Goal: Task Accomplishment & Management: Manage account settings

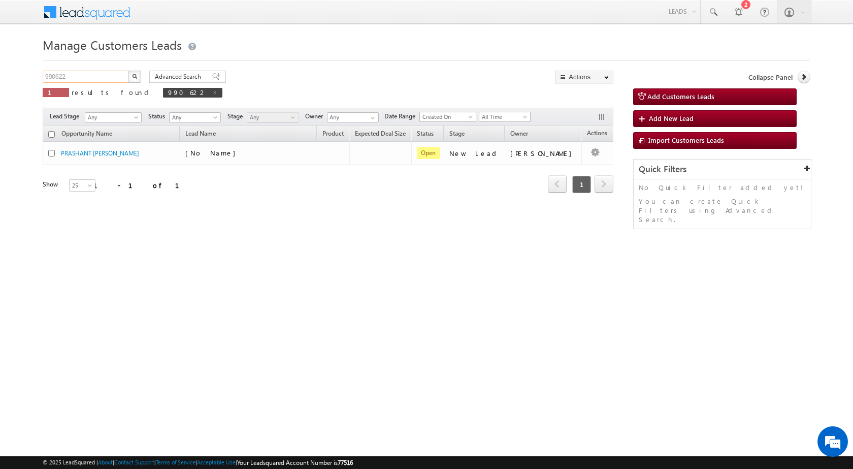
click at [88, 78] on input "990622" at bounding box center [86, 77] width 87 height 12
click at [87, 78] on input "990622" at bounding box center [86, 77] width 87 height 12
paste input "85075"
type input "985075"
click at [136, 75] on img "button" at bounding box center [134, 76] width 5 height 5
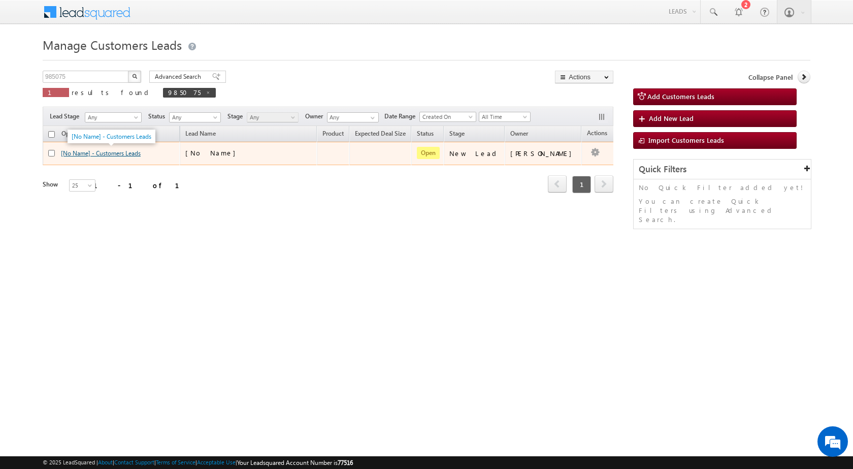
click at [124, 150] on link "[No Name] - Customers Leads" at bounding box center [101, 153] width 80 height 8
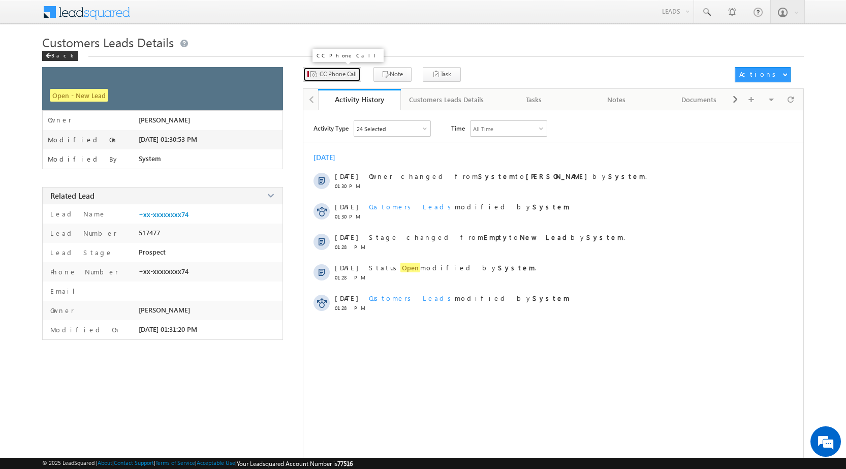
click at [344, 79] on button "CC Phone Call" at bounding box center [332, 74] width 58 height 15
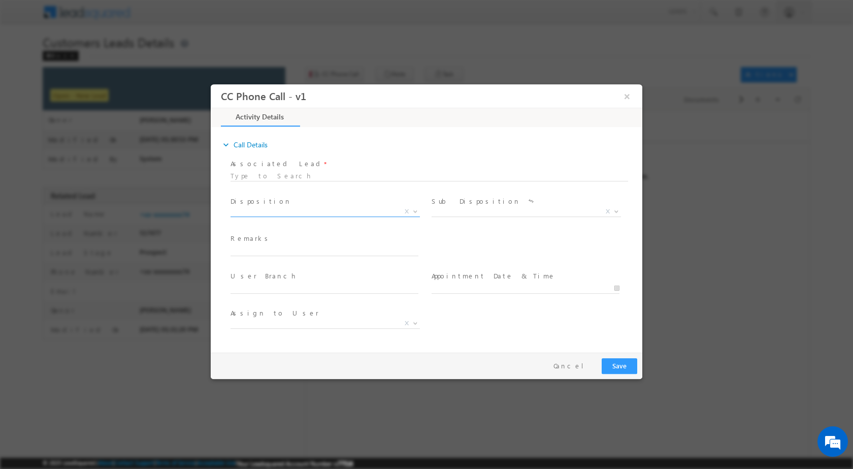
click at [413, 216] on body "CC Phone Call - v1 × Activity Details * Yes" at bounding box center [427, 216] width 432 height 264
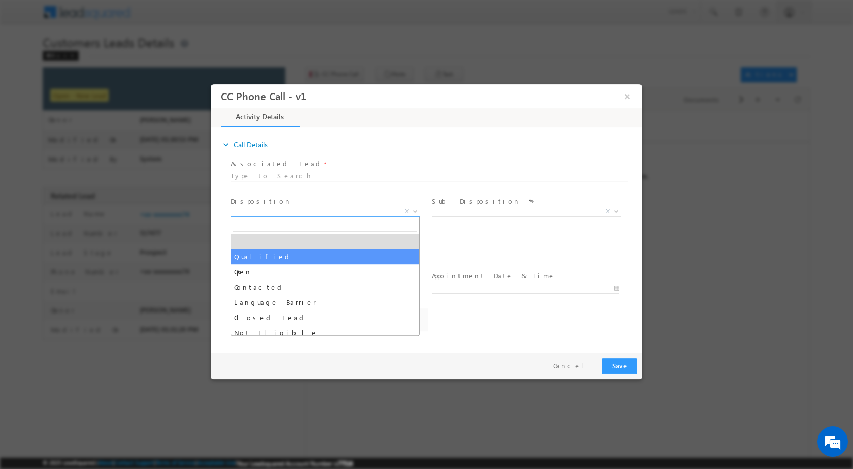
select select "Qualified"
select select "amol.khopade@sgrlimited.in"
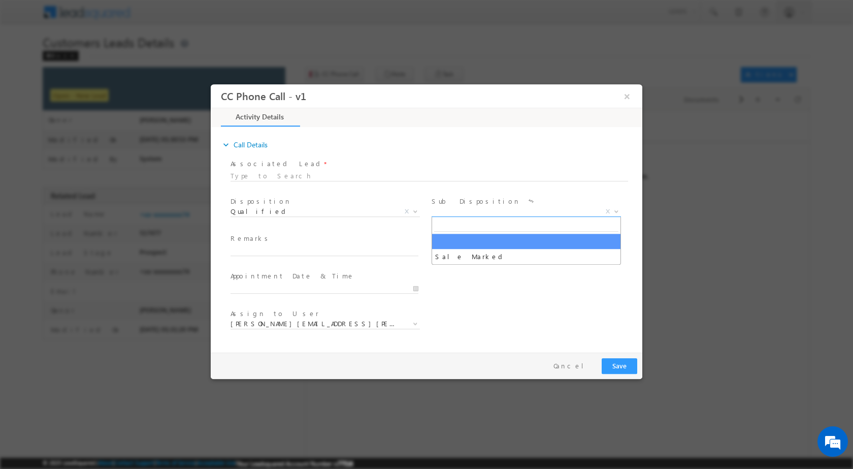
click at [612, 206] on span at bounding box center [615, 210] width 10 height 13
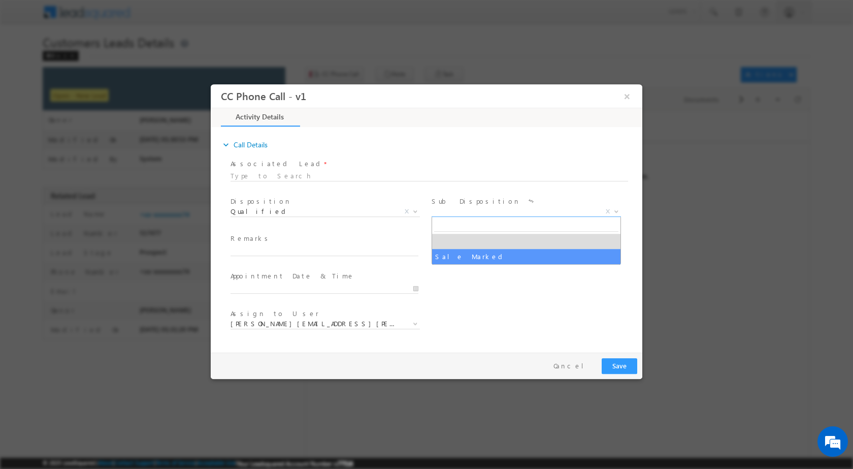
select select "Sale Marked"
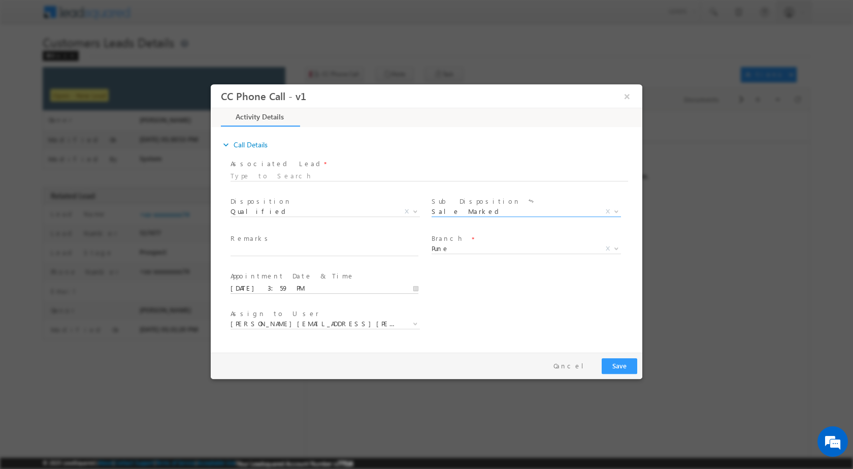
click at [414, 288] on input "10/14/2025 3:59 PM" at bounding box center [325, 288] width 188 height 10
type input "10/18/2025 3:59 PM"
type input "11"
type input "10/18/2025 11:59 PM"
click at [295, 277] on input "59" at bounding box center [296, 275] width 42 height 7
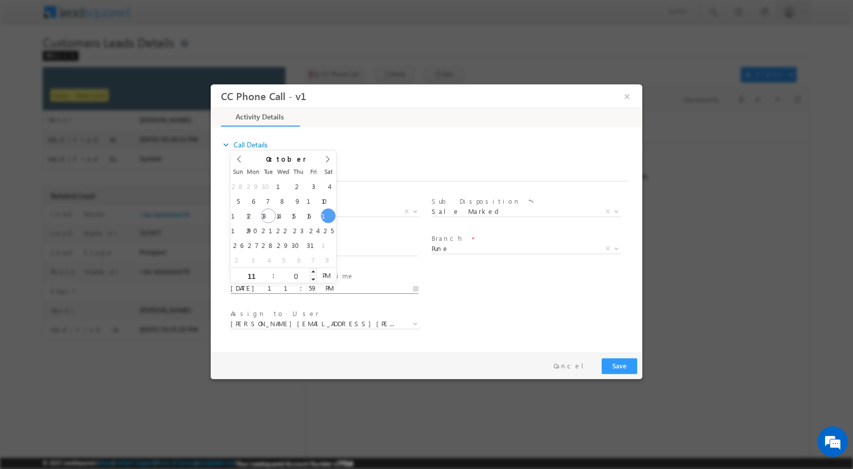
type input "00"
type input "10/18/2025 11:00 AM"
click at [329, 270] on span "PM" at bounding box center [326, 274] width 19 height 15
click at [543, 311] on div "Assign to User * amol.khopade@sgrlimited.in anant.giri@sgrlimited.in chaitali.a…" at bounding box center [436, 325] width 414 height 38
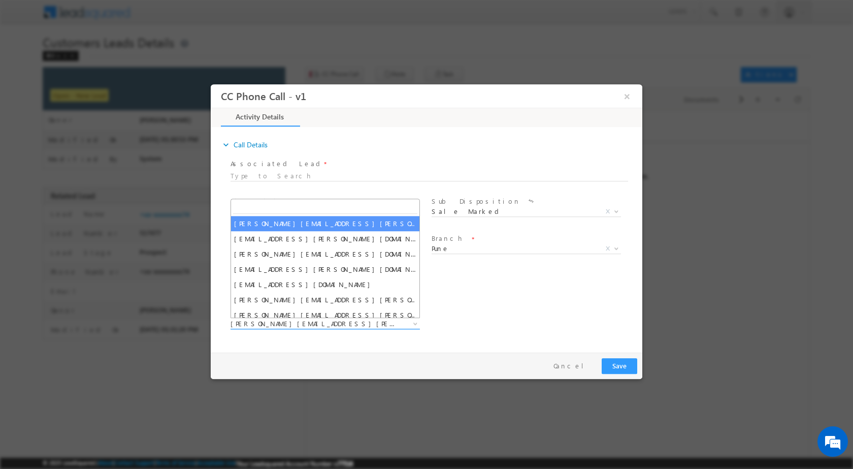
click at [414, 324] on b at bounding box center [415, 323] width 6 height 4
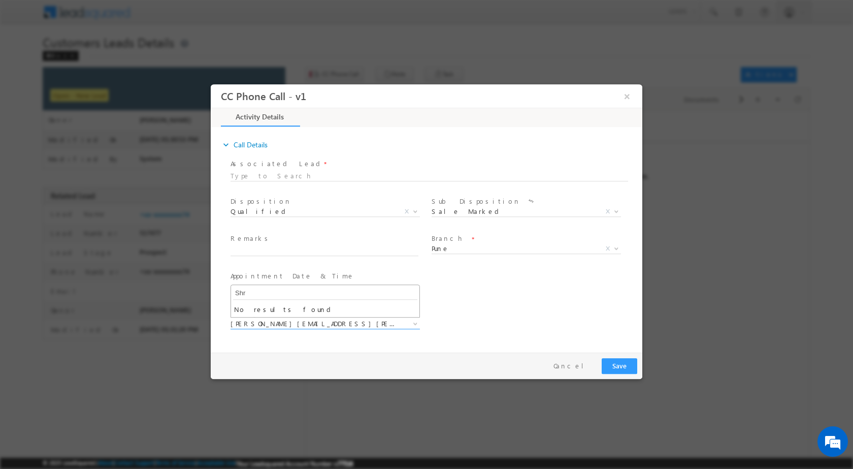
type input "Shru"
click at [481, 329] on div "Assign to User * amol.khopade@sgrlimited.in anant.giri@sgrlimited.in chaitali.a…" at bounding box center [436, 325] width 414 height 38
click at [274, 250] on input "text" at bounding box center [325, 250] width 188 height 10
paste input "14/10-Customer name is AJAY RAJENDRA ZENDE loan type is home purchase loan amou…"
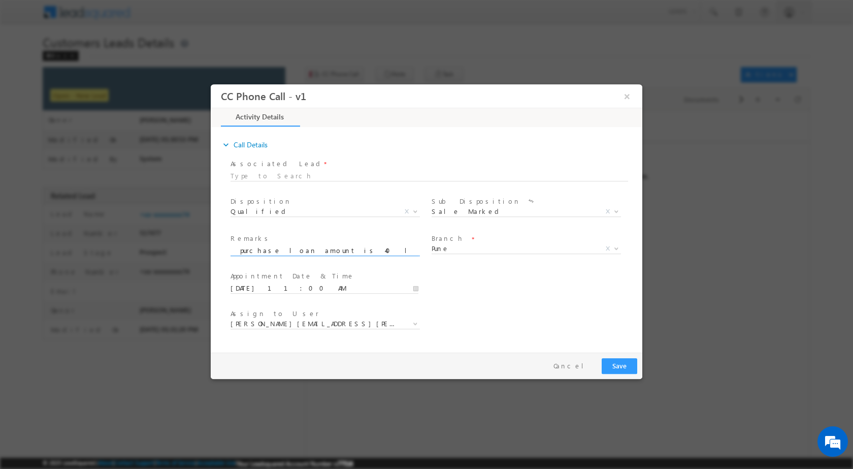
type input "14/10-Customer name is AJAY RAJENDRA ZENDE loan type is home purchase loan amou…"
click at [604, 361] on button "Save" at bounding box center [620, 366] width 36 height 16
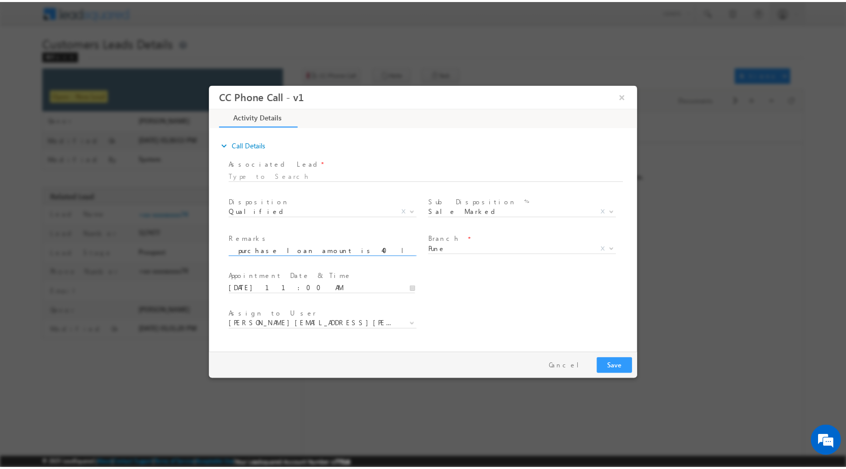
scroll to position [0, 0]
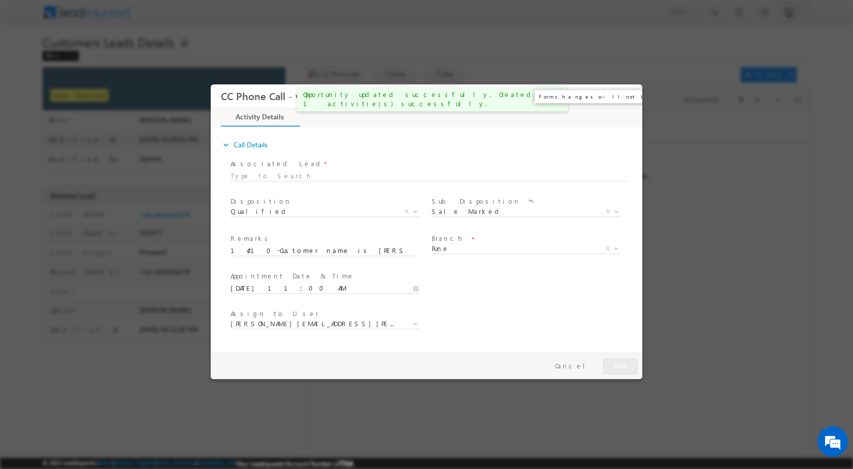
click at [629, 96] on button "×" at bounding box center [627, 95] width 17 height 19
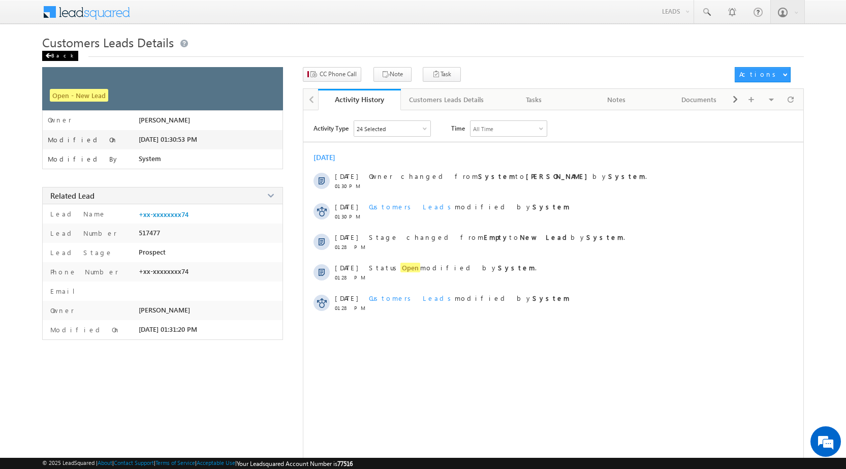
click at [52, 54] on div "Back" at bounding box center [60, 56] width 36 height 10
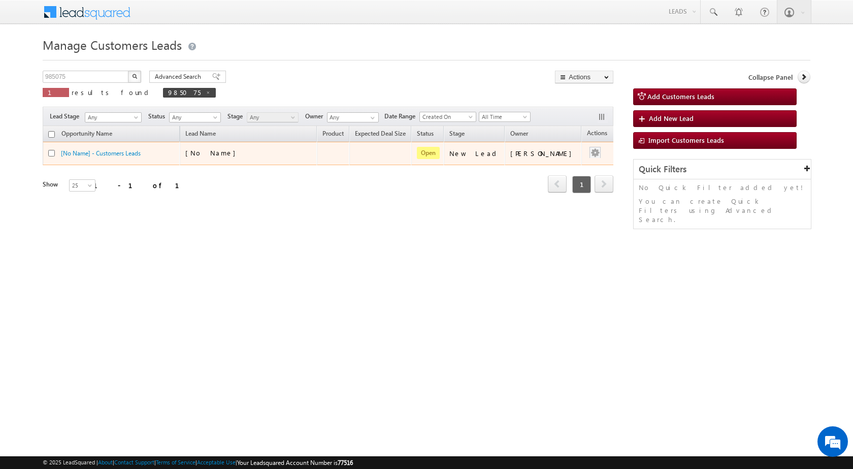
click at [591, 154] on div at bounding box center [595, 153] width 16 height 13
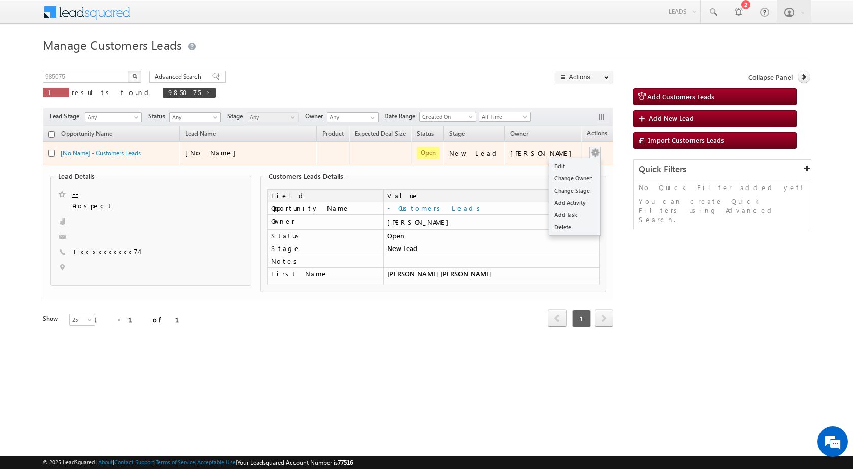
click at [590, 156] on button "button" at bounding box center [595, 153] width 10 height 10
click at [579, 160] on link "Edit" at bounding box center [575, 166] width 51 height 12
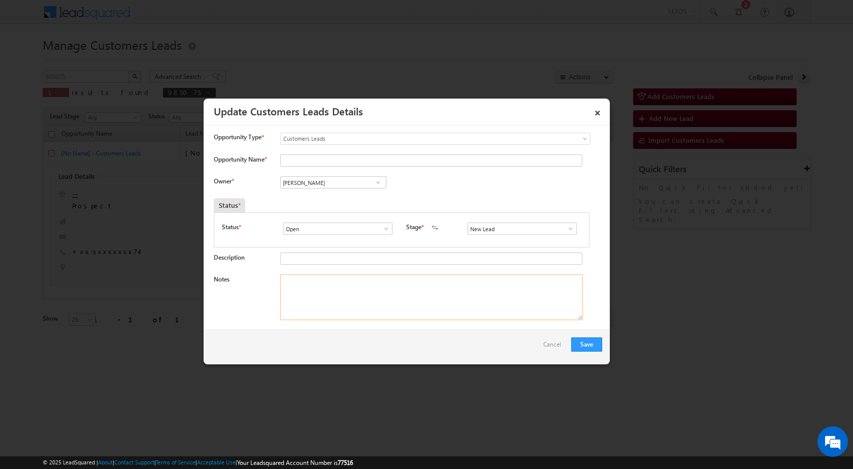
click at [407, 299] on textarea "Notes" at bounding box center [431, 297] width 303 height 46
paste textarea "14/10-Customer name is AJAY RAJENDRA ZENDE loan type is home purchase loan amou…"
type textarea "14/10-Customer name is AJAY RAJENDRA ZENDE loan type is home purchase loan amou…"
click at [375, 179] on span at bounding box center [378, 182] width 10 height 8
type input "Shru"
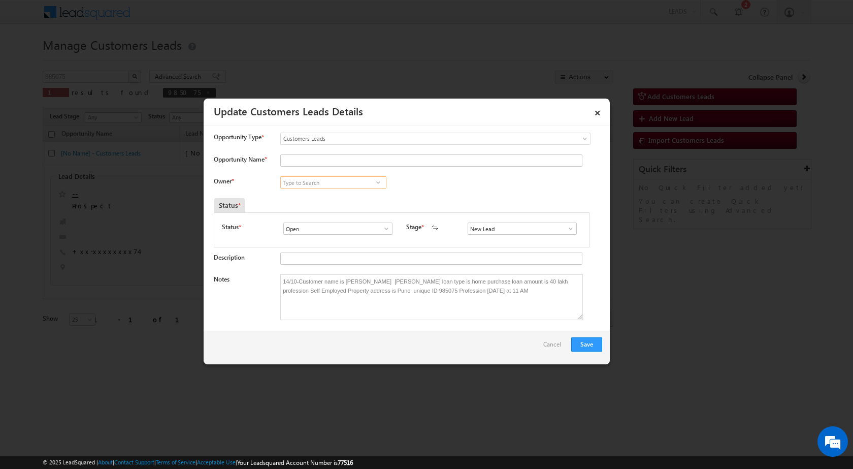
paste input "sakshi.desai@sgrlimited.in"
click at [336, 199] on span "sakshi.desai@sgrlimited.in" at bounding box center [329, 203] width 91 height 8
type input "Sakshi Shrikant Desai"
click at [583, 346] on button "Save" at bounding box center [586, 344] width 31 height 14
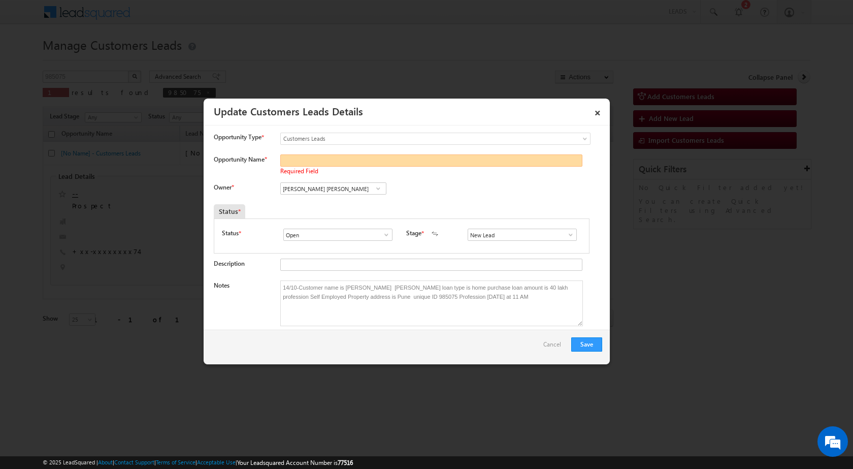
paste input "AJAY RAJENDRA ZENDE"
type input "AJAY RAJENDRA ZENDE"
click at [582, 344] on button "Save" at bounding box center [586, 344] width 31 height 14
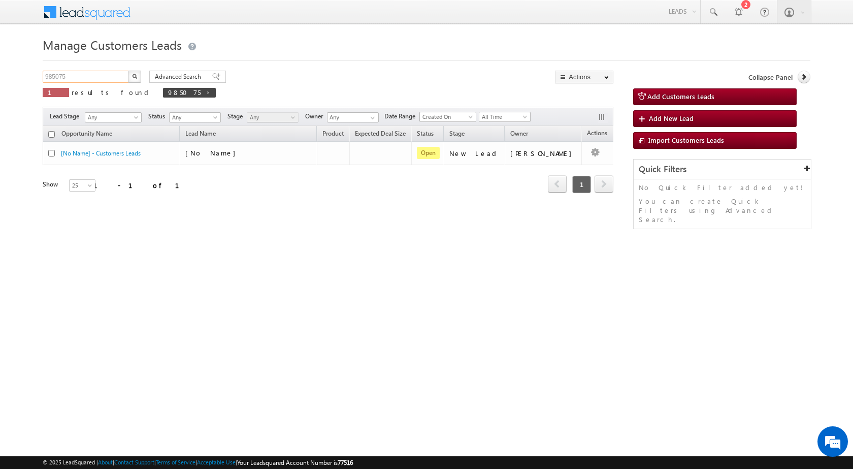
click at [102, 75] on input "985075" at bounding box center [86, 77] width 87 height 12
paste input "92432"
type input "992432"
click at [137, 75] on button "button" at bounding box center [134, 77] width 13 height 12
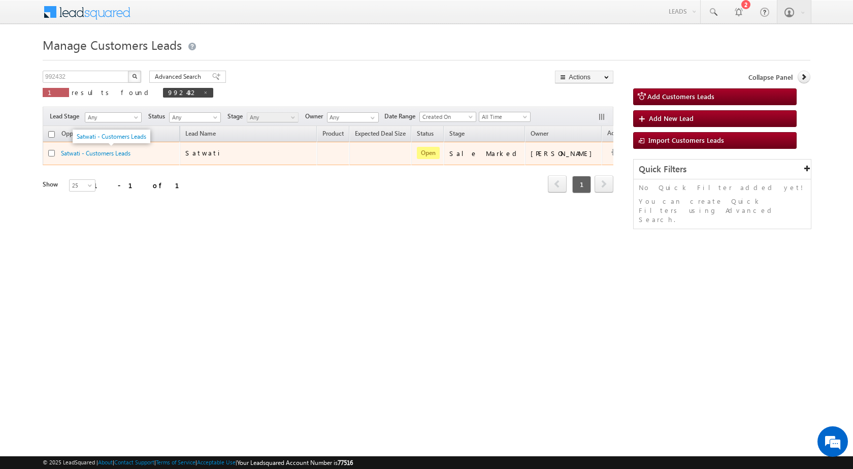
click at [133, 152] on div "Satwati - Customers Leads" at bounding box center [112, 153] width 102 height 10
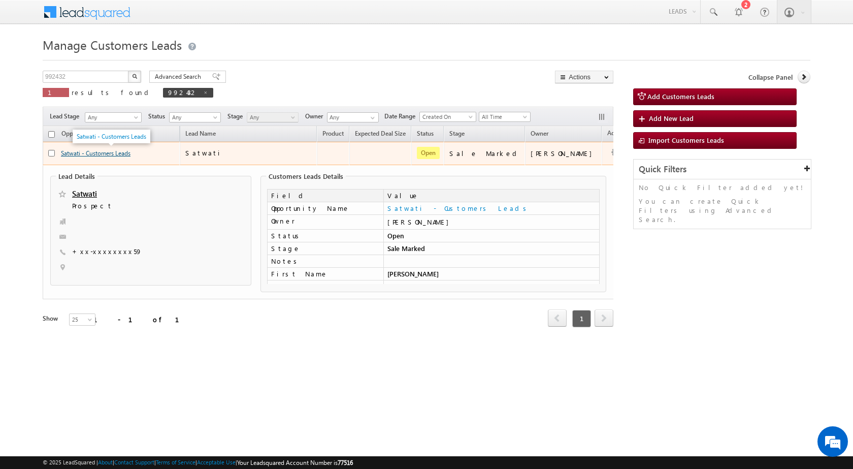
click at [113, 154] on link "Satwati - Customers Leads" at bounding box center [96, 153] width 70 height 8
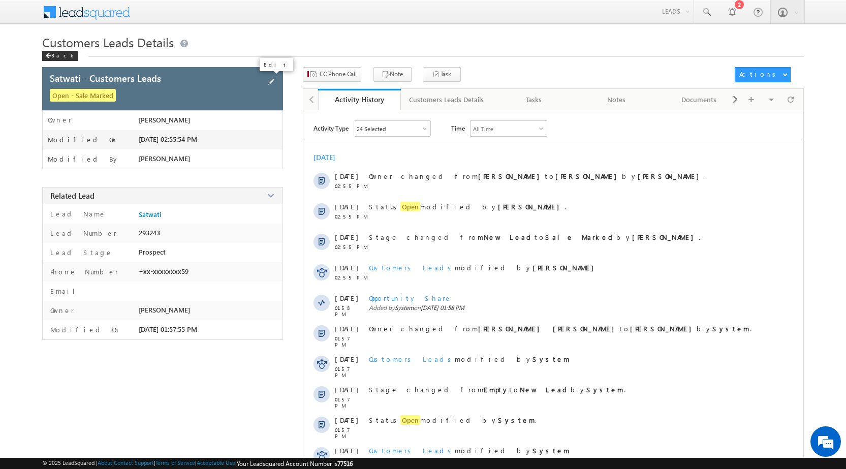
click at [274, 78] on span at bounding box center [271, 81] width 11 height 11
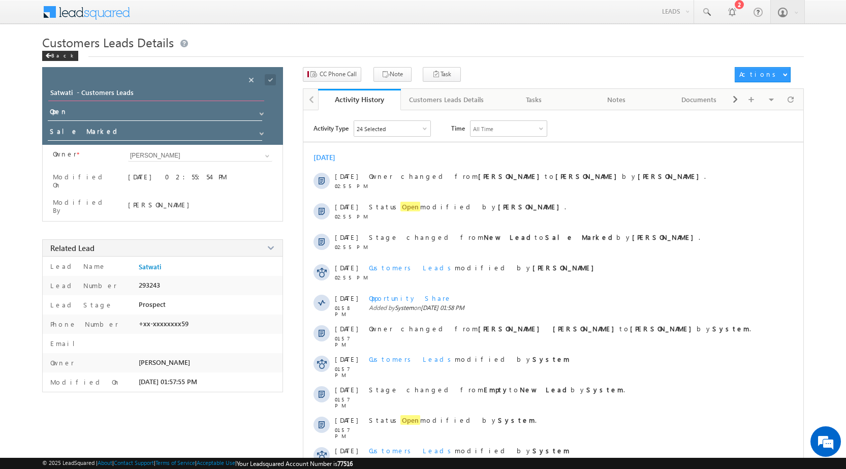
click at [170, 87] on input "Satwati - Customers Leads" at bounding box center [156, 94] width 216 height 14
paste input "Pinki Salgera"
type input "Pinki Salgera"
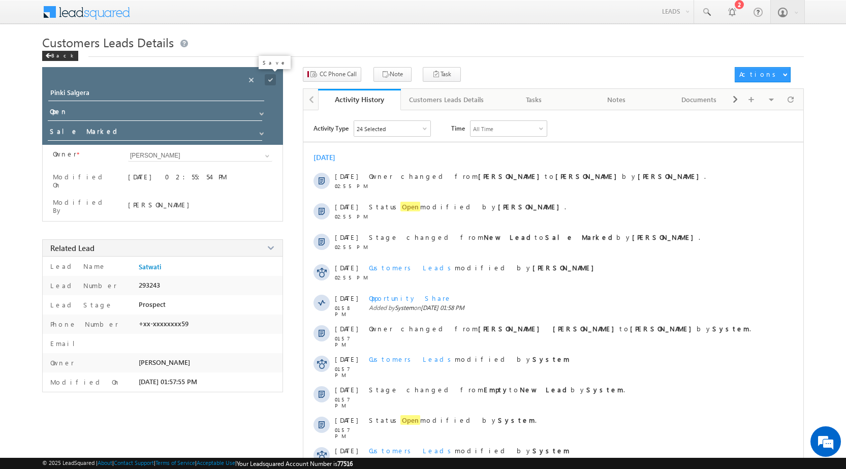
click at [272, 82] on span at bounding box center [270, 79] width 11 height 11
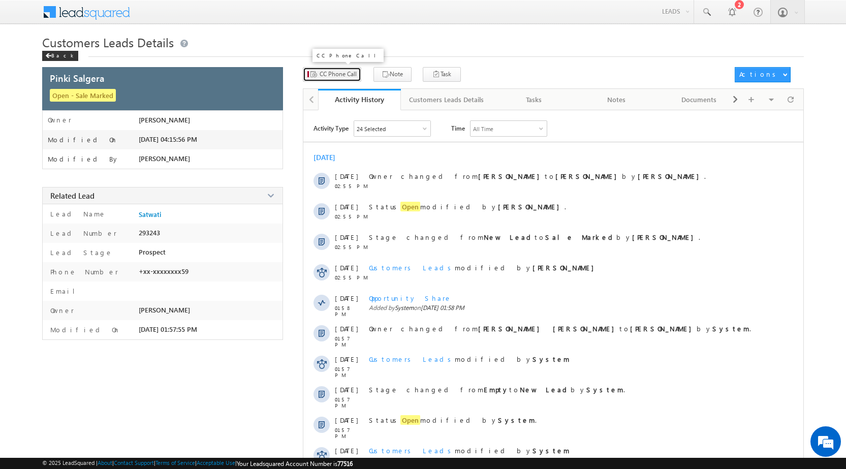
click at [320, 72] on span "CC Phone Call" at bounding box center [337, 74] width 37 height 9
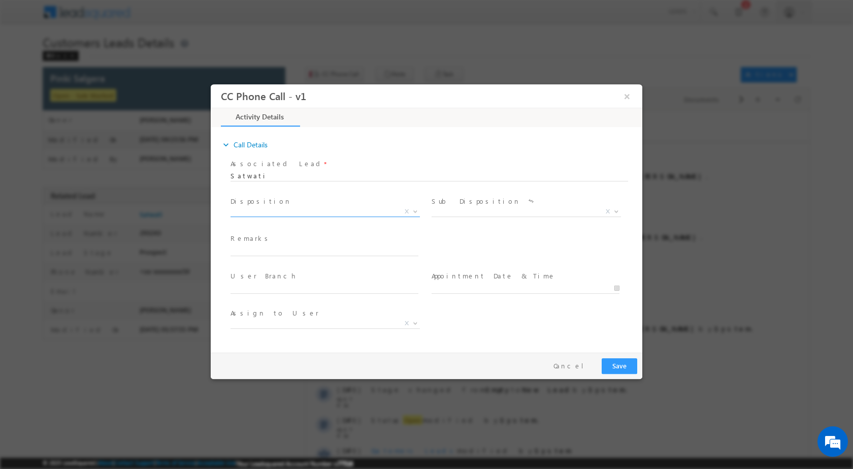
click at [413, 208] on span at bounding box center [414, 210] width 10 height 13
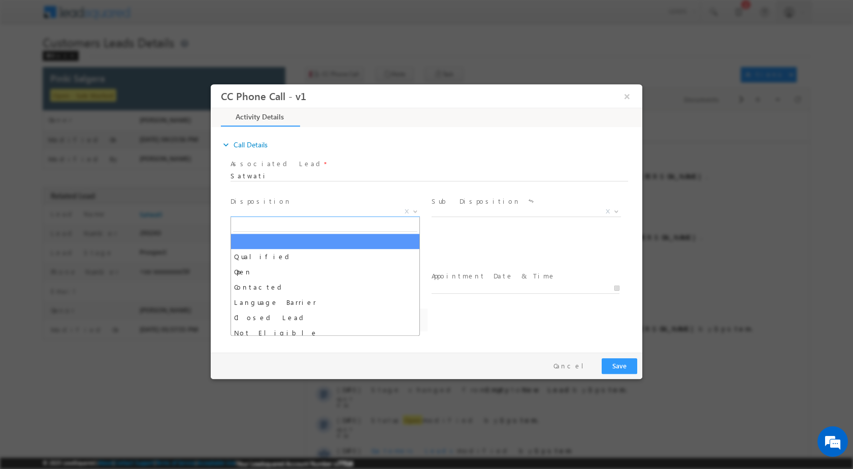
select select "Rose.Shyse+sgrl@leadsquared.com"
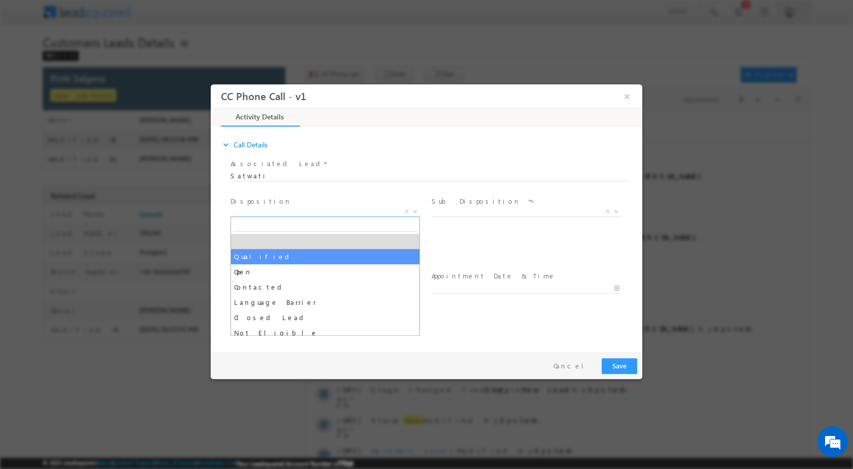
select select "Qualified"
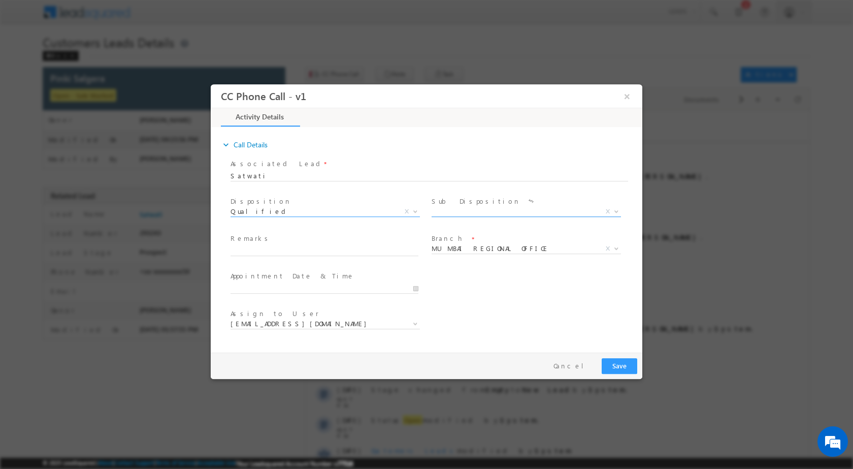
click at [611, 206] on span at bounding box center [615, 210] width 10 height 13
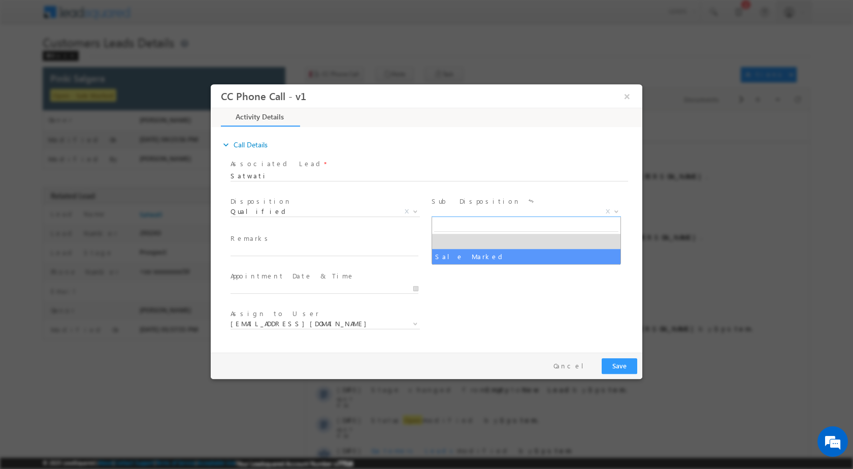
select select "Sale Marked"
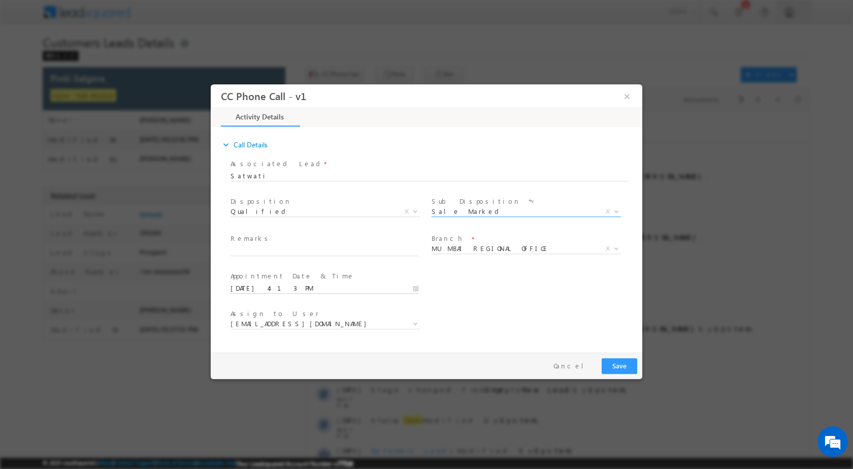
click at [418, 285] on input "10/14/2025 4:13 PM" at bounding box center [325, 288] width 188 height 10
type input "10/15/2025 4:13 PM"
type input "11"
type input "10/15/2025 11:13 PM"
click at [299, 269] on div "13" at bounding box center [296, 274] width 42 height 15
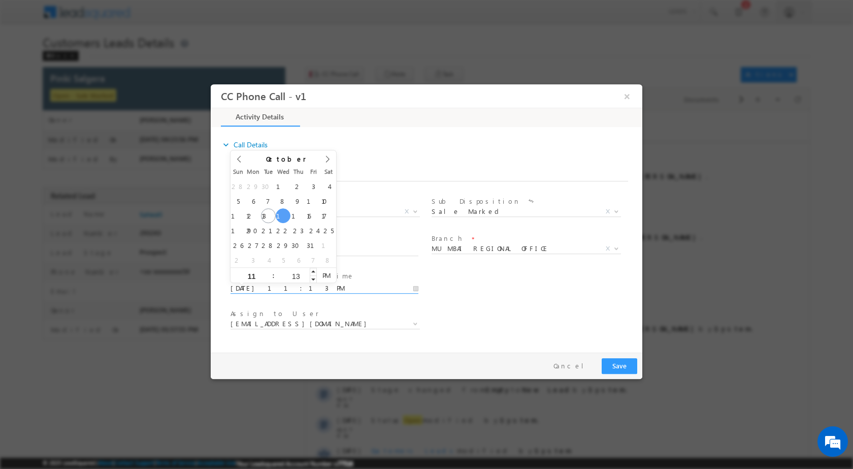
click at [298, 274] on input "13" at bounding box center [296, 275] width 42 height 7
type input "00"
type input "10/15/2025 11:00 AM"
click at [333, 277] on span "PM" at bounding box center [326, 274] width 19 height 15
click at [618, 245] on span at bounding box center [615, 247] width 10 height 13
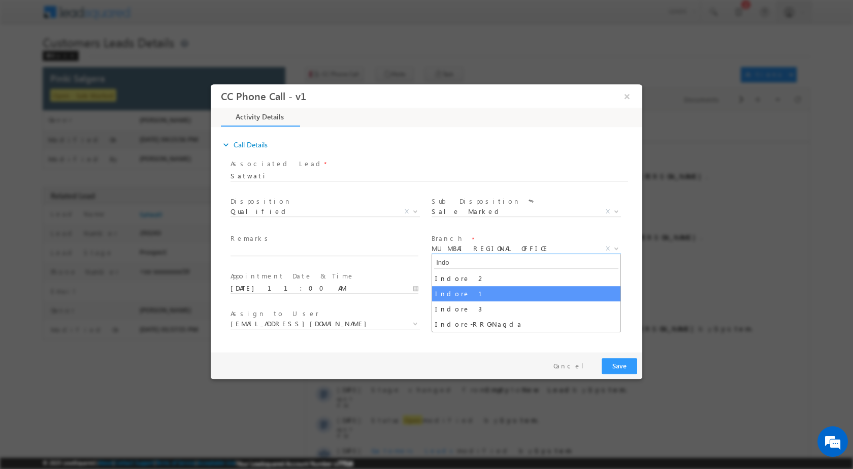
type input "Indo"
select select "Indore 1"
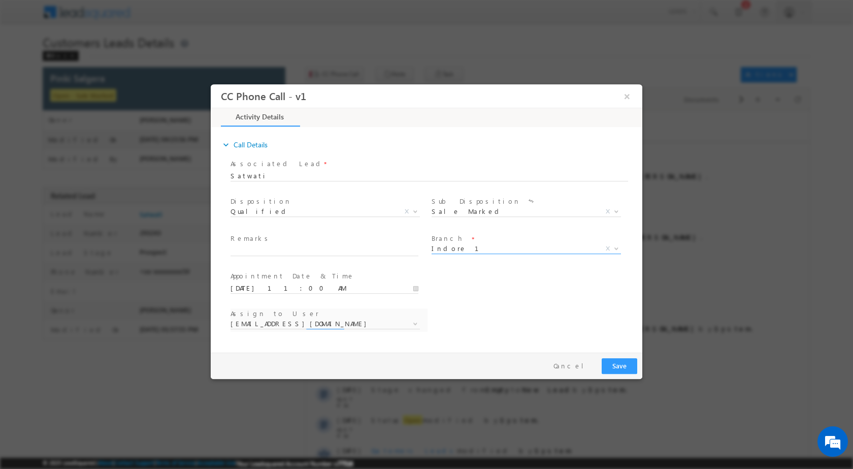
select select "aakash.mewada@sgrlimited.in"
click at [256, 245] on input "text" at bounding box center [325, 250] width 188 height 10
paste input "14/10-Customer name is Pinki Salgera Customer age is 32 yrs loan type is Top Up…"
type input "14/10-Customer name is Pinki Salgera Customer age is 32 yrs loan type is Top Up…"
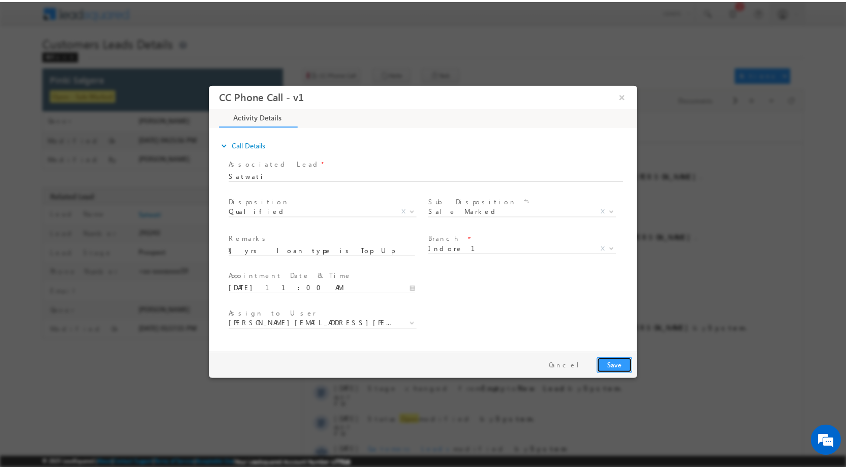
scroll to position [0, 0]
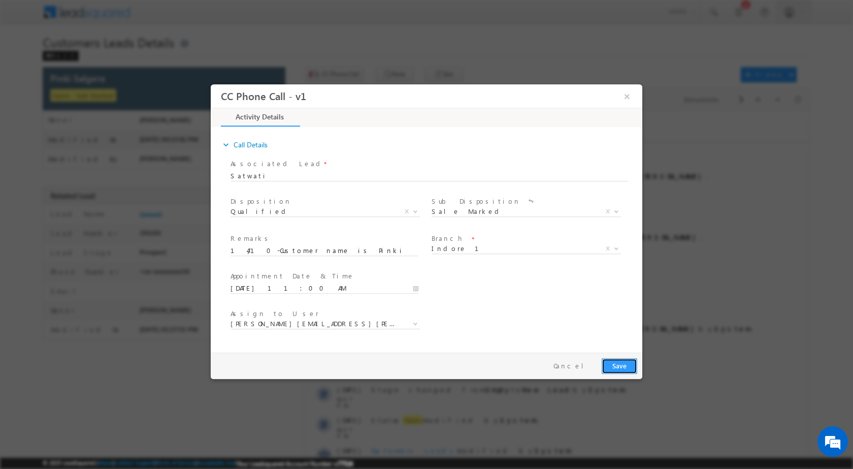
click at [621, 359] on button "Save" at bounding box center [620, 366] width 36 height 16
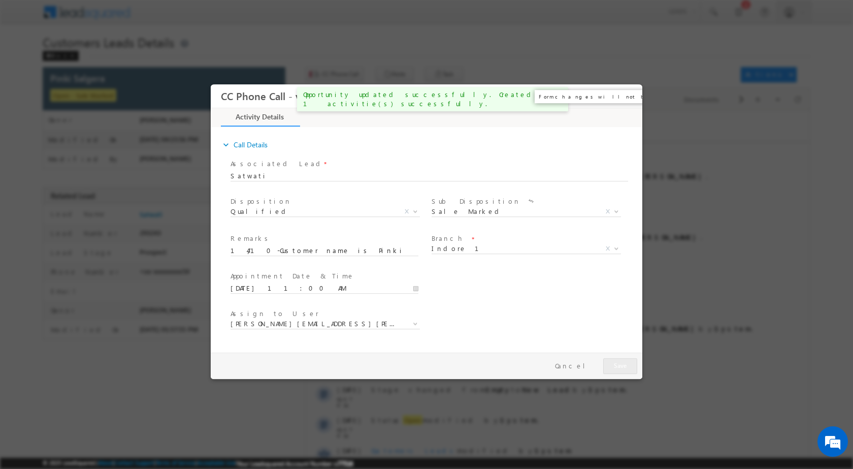
click at [628, 96] on button "×" at bounding box center [627, 95] width 17 height 19
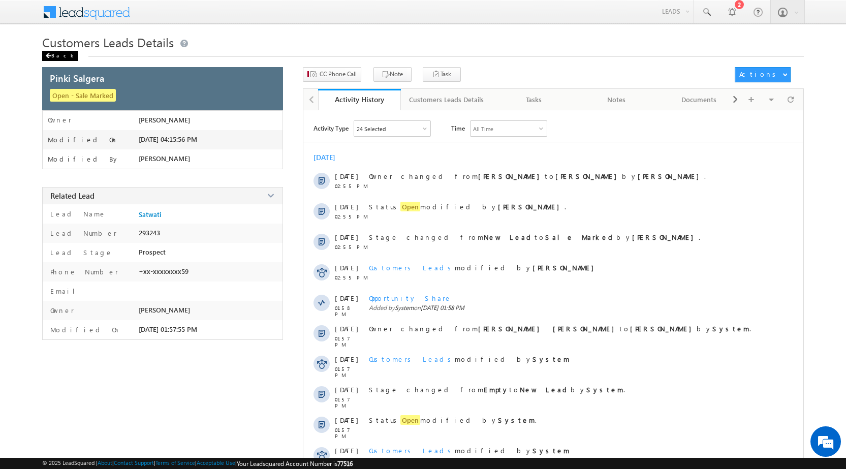
click at [48, 54] on span at bounding box center [48, 55] width 6 height 5
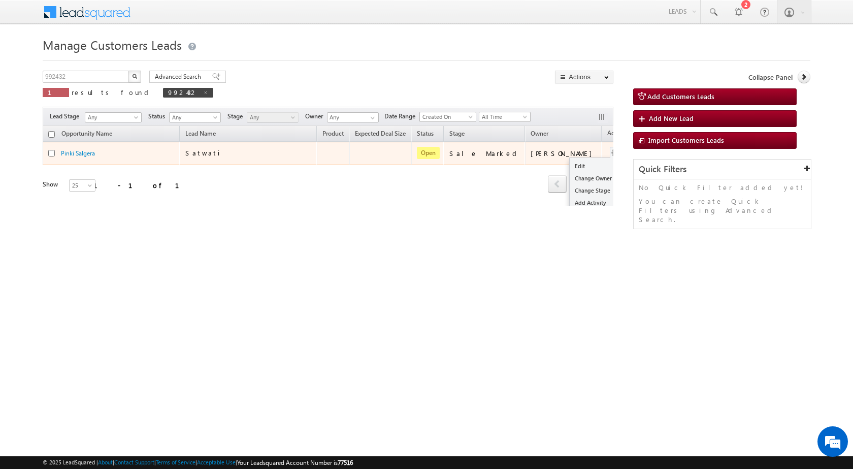
click at [610, 153] on button "button" at bounding box center [615, 153] width 10 height 10
click at [570, 165] on link "Edit" at bounding box center [595, 166] width 51 height 12
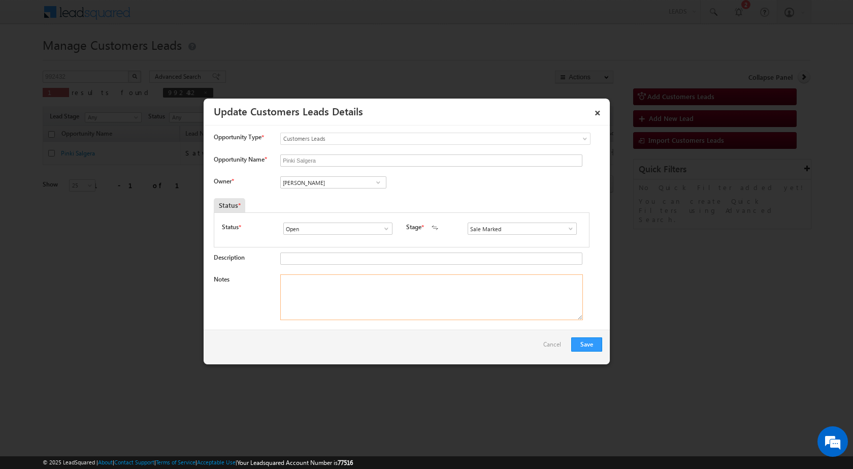
click at [366, 280] on textarea "Notes" at bounding box center [431, 297] width 303 height 46
paste textarea "14/10-Customer name is Pinki Salgera Customer age is [DEMOGRAPHIC_DATA] yrs loa…"
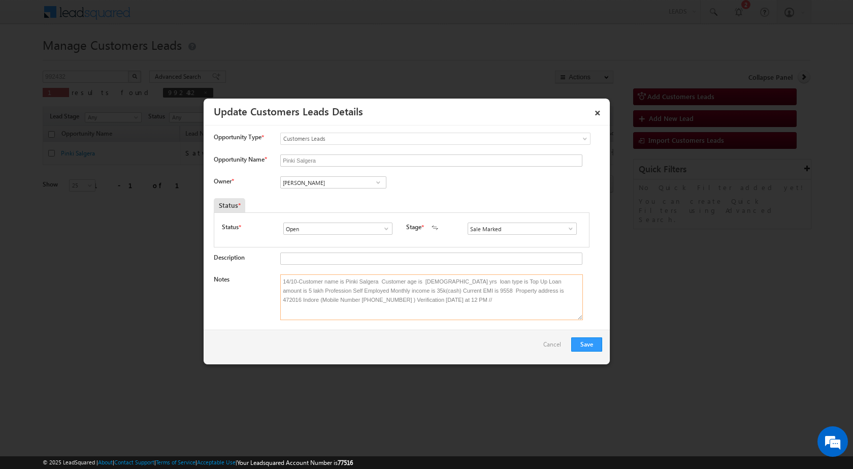
type textarea "14/10-Customer name is Pinki Salgera Customer age is 32 yrs loan type is Top Up…"
click at [377, 183] on span at bounding box center [378, 182] width 10 height 8
paste input "banveer.singh@sgrlimited.in"
click at [328, 199] on span "banveer.singh@sgrlimited.in" at bounding box center [329, 203] width 91 height 8
type input "Banveer Singh"
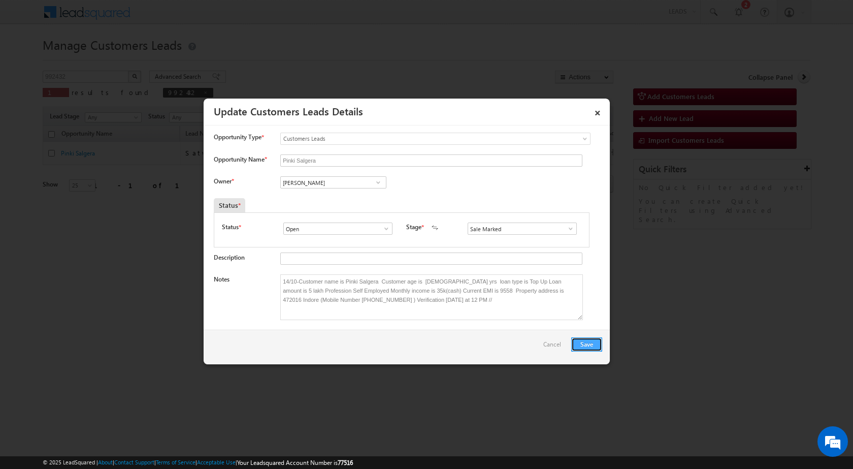
click at [589, 340] on button "Save" at bounding box center [586, 344] width 31 height 14
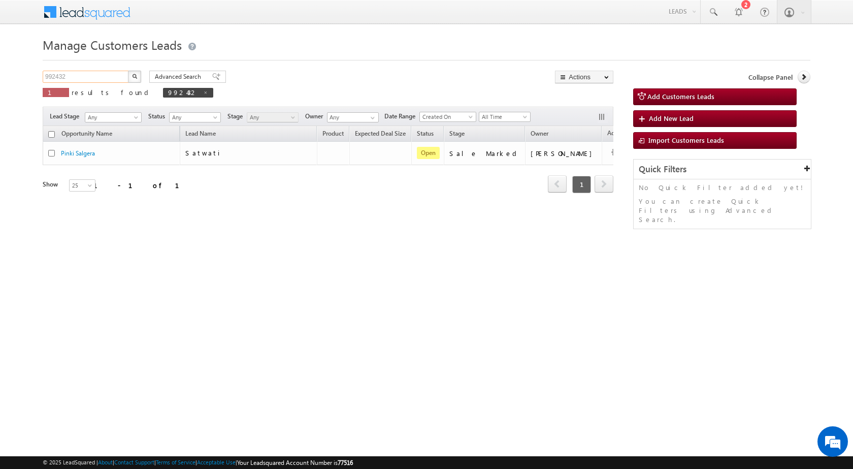
click at [111, 75] on input "992432" at bounding box center [86, 77] width 87 height 12
paste input "75915"
type input "975915"
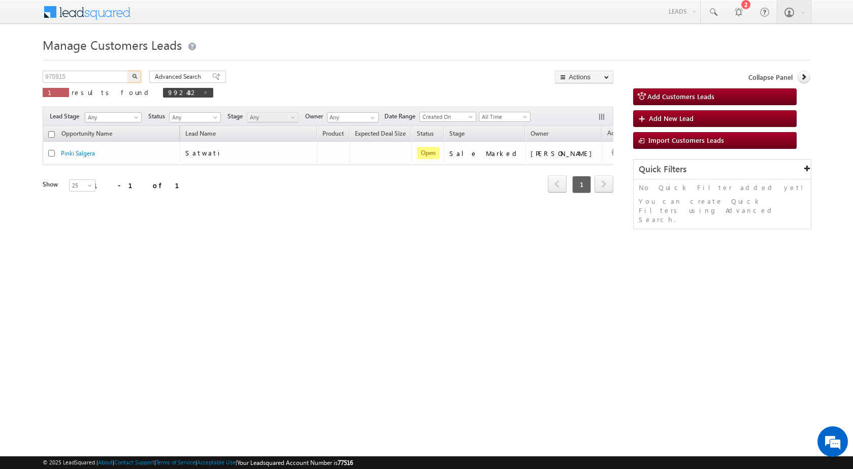
click at [139, 75] on button "button" at bounding box center [134, 77] width 13 height 12
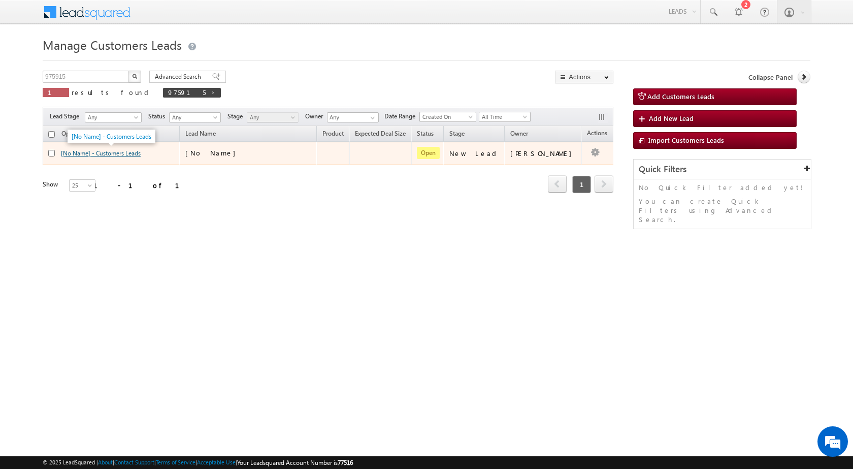
click at [93, 153] on link "[No Name] - Customers Leads" at bounding box center [101, 153] width 80 height 8
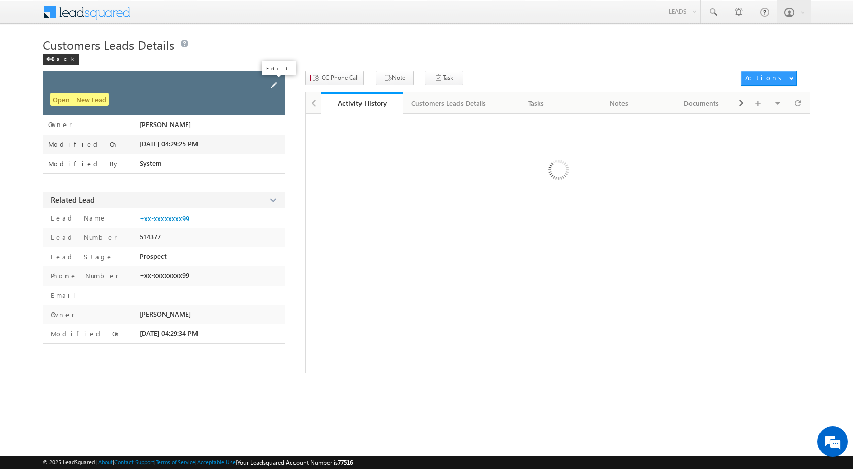
click at [272, 84] on span at bounding box center [273, 85] width 11 height 11
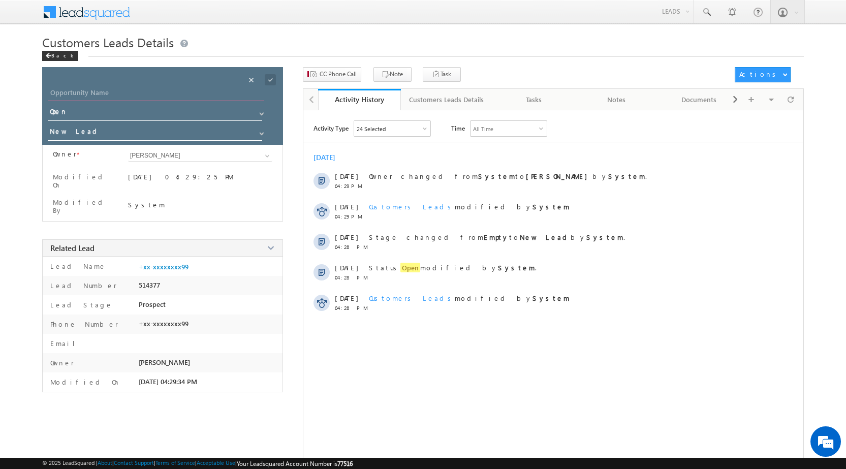
click at [160, 89] on input "Opportunity Name" at bounding box center [156, 94] width 216 height 14
paste input "[PERSON_NAME]"
type input "[PERSON_NAME]"
click at [271, 82] on span at bounding box center [270, 79] width 11 height 11
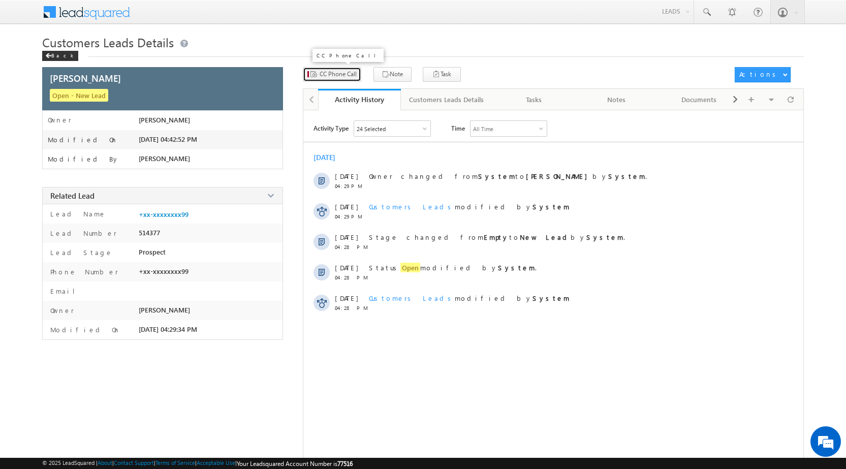
click at [327, 71] on span "CC Phone Call" at bounding box center [337, 74] width 37 height 9
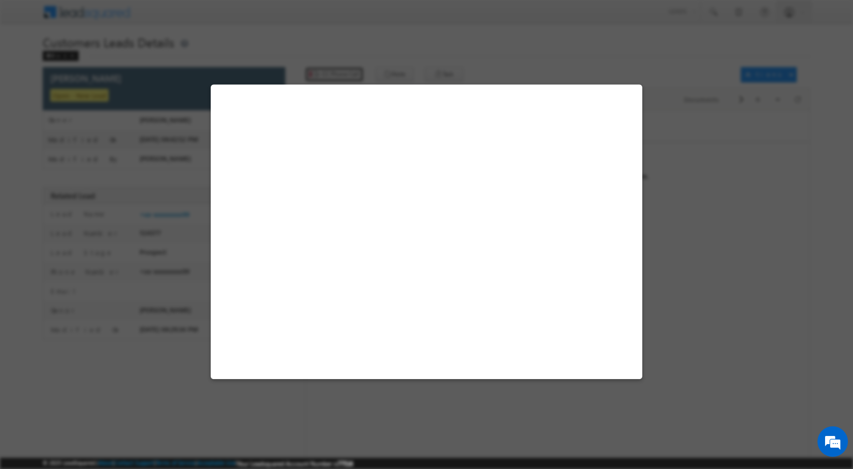
select select "Bhopal"
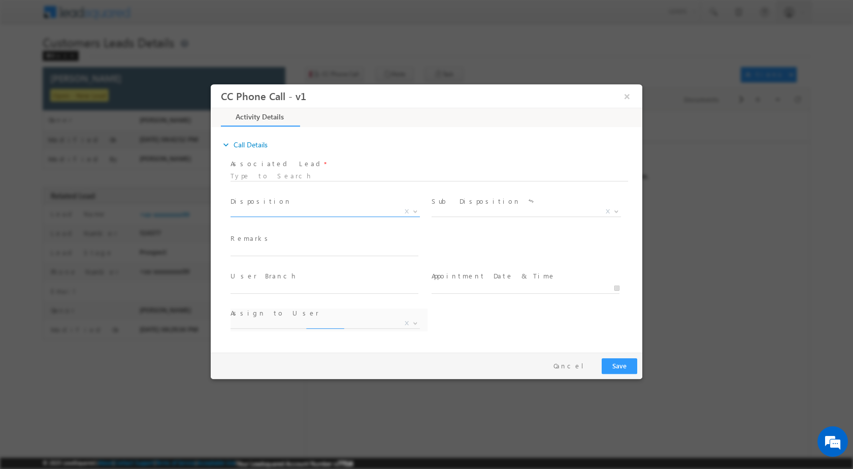
select select "altaf.shaikh@sgrlimited.in"
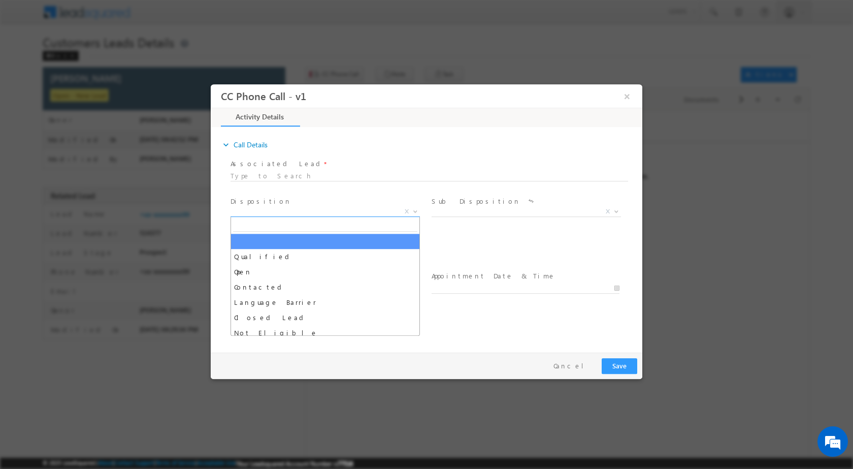
click at [414, 210] on b at bounding box center [415, 211] width 6 height 4
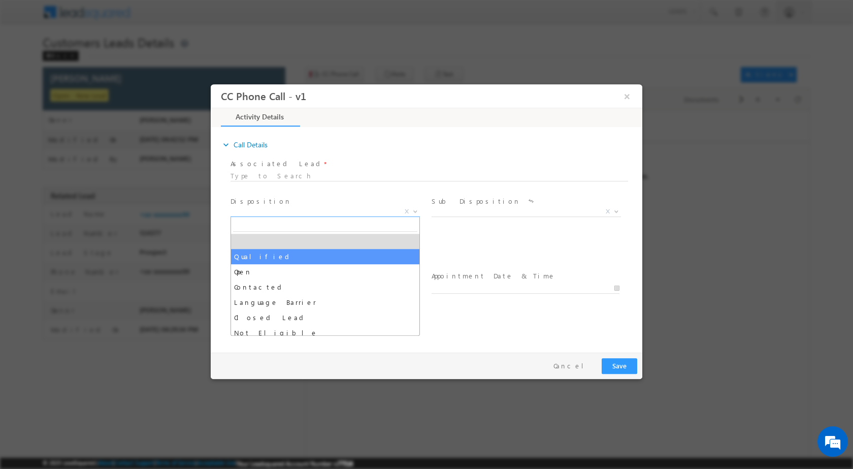
select select "Qualified"
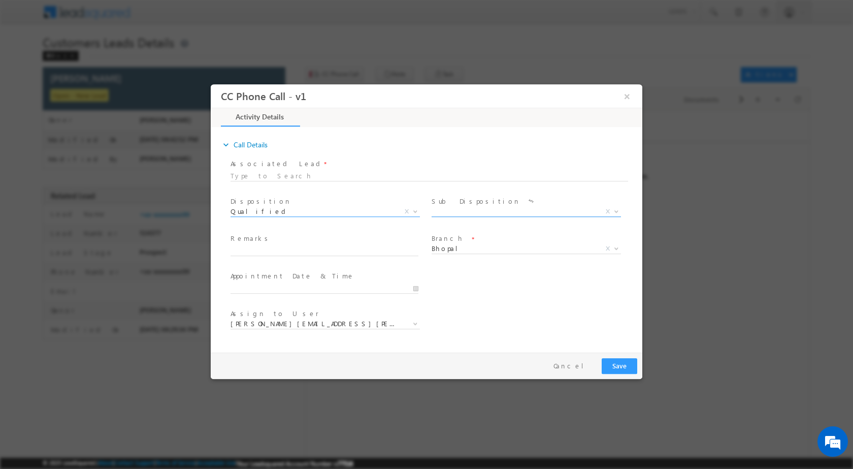
click at [607, 212] on span "X" at bounding box center [608, 210] width 4 height 9
click at [622, 212] on div "Sale Marked X" at bounding box center [530, 213] width 197 height 12
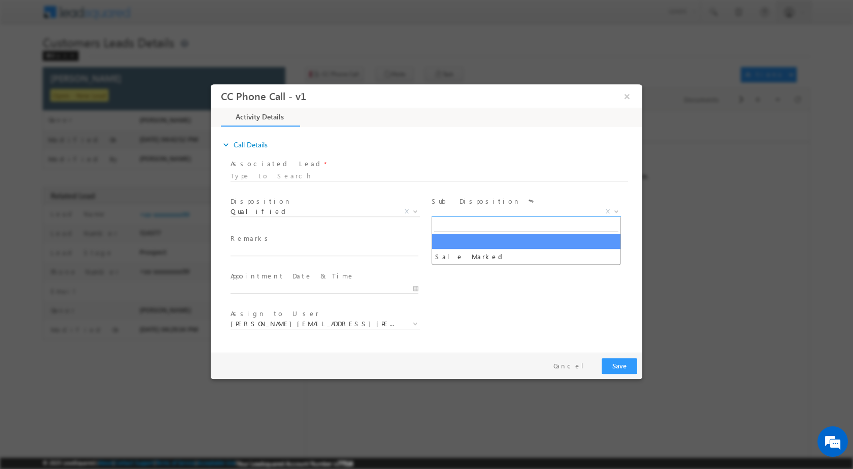
click at [617, 212] on span at bounding box center [615, 210] width 10 height 13
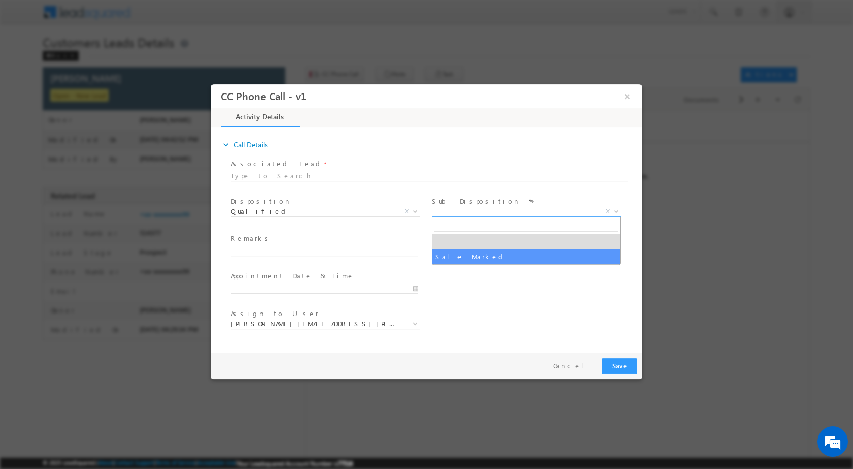
select select "Sale Marked"
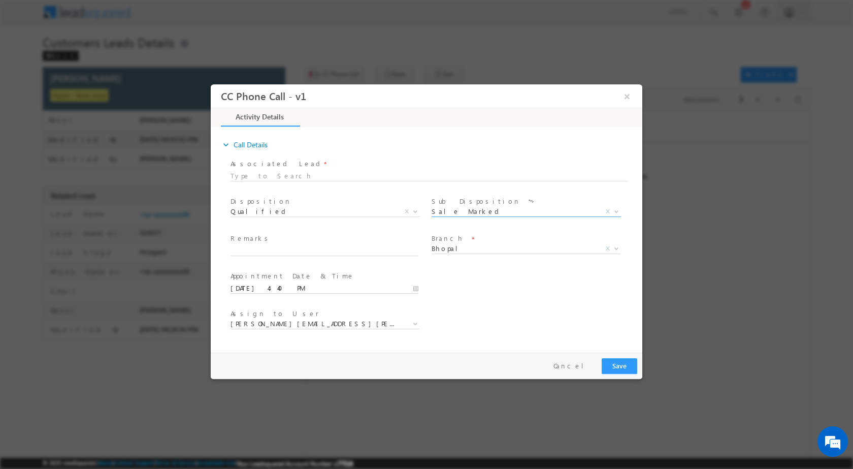
click at [418, 288] on input "10/14/2025 4:40 PM" at bounding box center [325, 288] width 188 height 10
type input "10/19/2025 4:40 PM"
type input "11"
type input "10/19/2025 11:40 PM"
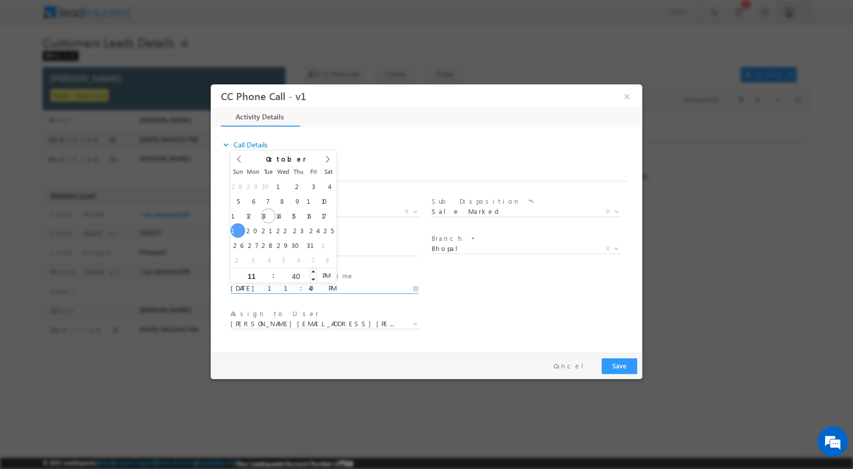
click at [296, 277] on input "40" at bounding box center [296, 275] width 42 height 7
type input "00"
type input "10/19/2025 11:00 AM"
click at [321, 270] on span "PM" at bounding box center [326, 274] width 19 height 15
click at [509, 302] on div "User Branch * Appointment Date & Time * 10/19/2025 11:00 AM" at bounding box center [436, 287] width 414 height 38
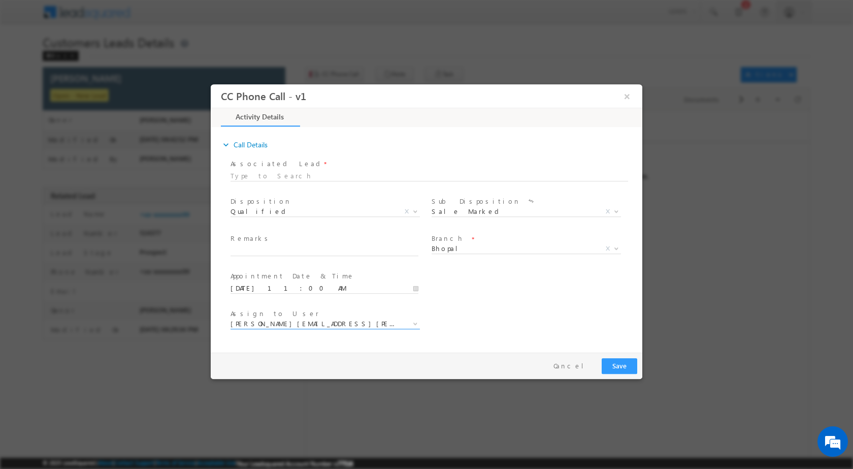
click at [417, 326] on span at bounding box center [414, 322] width 10 height 13
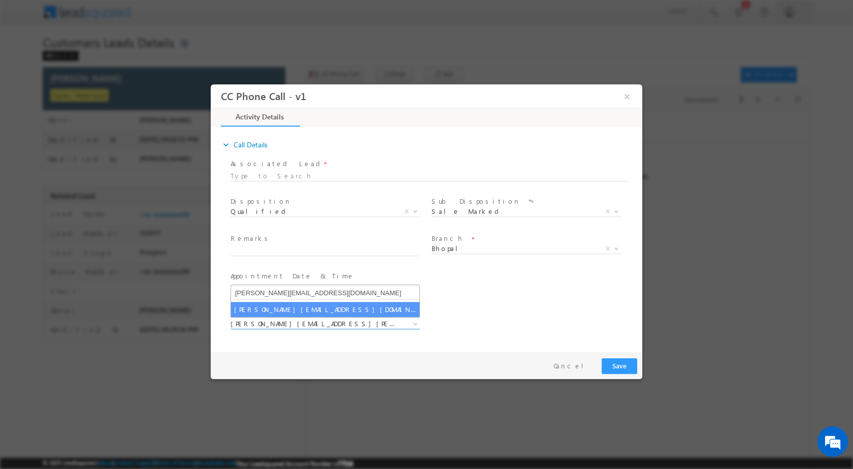
type input "vaibhav.rajput@sgrlimited.in"
select select "vaibhav.rajput@sgrlimited.in"
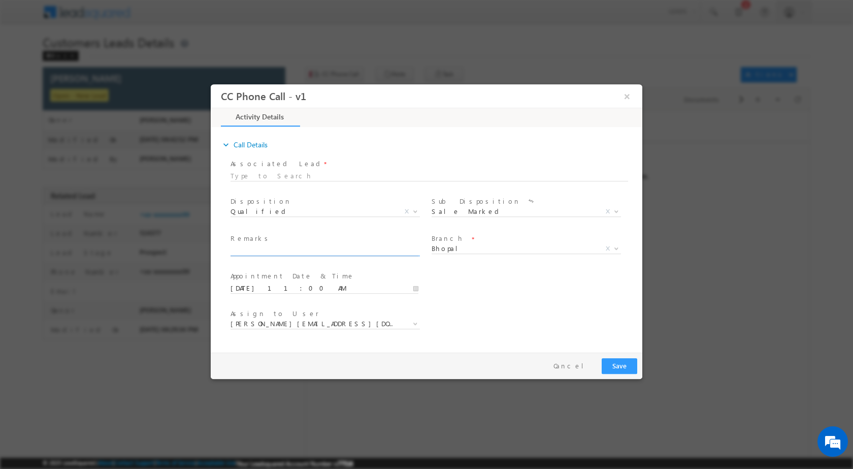
click at [312, 246] on input "text" at bounding box center [325, 250] width 188 height 10
paste input "14/10-Customer Name is DILIP THAKUR Customer age is 42 yrs loan type is Constru…"
type input "14/10-Customer Name is DILIP THAKUR Customer age is 42 yrs loan type is Constru…"
click at [625, 363] on button "Save" at bounding box center [620, 366] width 36 height 16
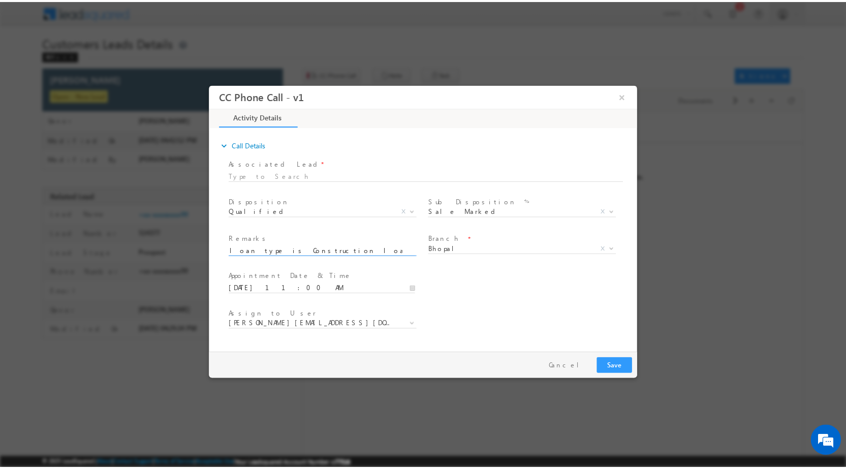
scroll to position [0, 0]
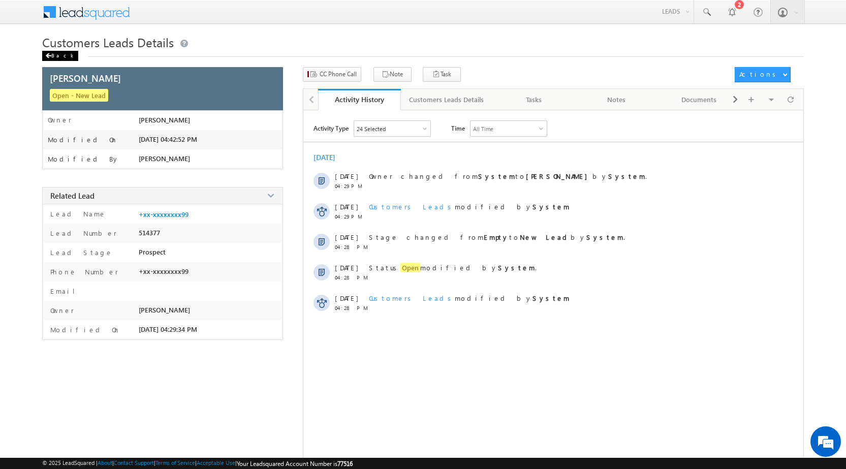
click at [59, 55] on div "Back" at bounding box center [60, 56] width 36 height 10
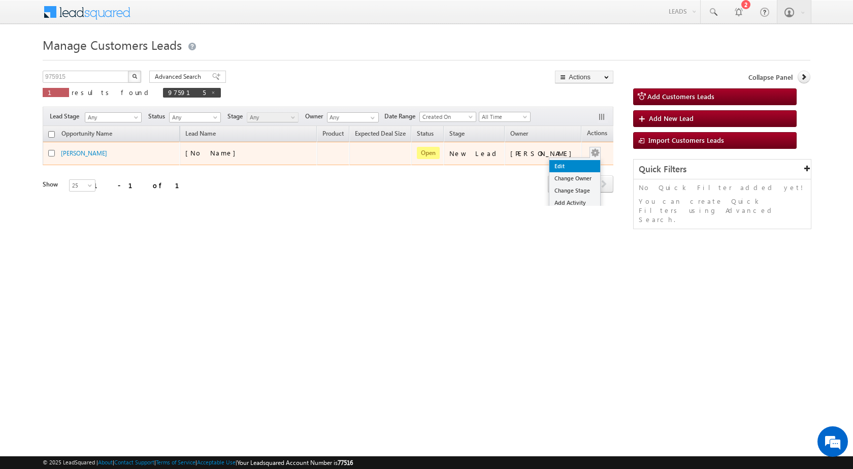
click at [569, 163] on link "Edit" at bounding box center [575, 166] width 51 height 12
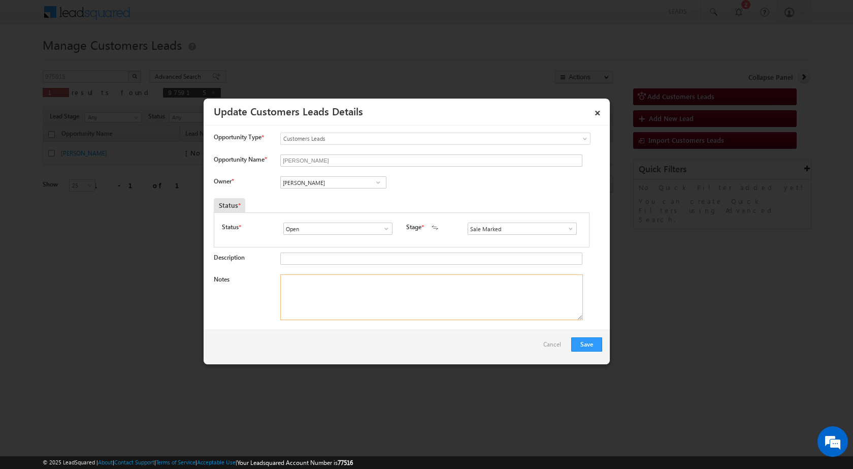
click at [388, 309] on textarea "Notes" at bounding box center [431, 297] width 303 height 46
paste textarea "14/10-Call has Disconnected //"
click at [386, 467] on div "© 2025 LeadSquared | About | Contact Support | Terms of Service | Acceptable Us…" at bounding box center [426, 462] width 853 height 13
drag, startPoint x: 418, startPoint y: 291, endPoint x: 259, endPoint y: 294, distance: 159.5
click at [259, 294] on div "Notes 14/10-Call has Disconnected //" at bounding box center [408, 299] width 389 height 51
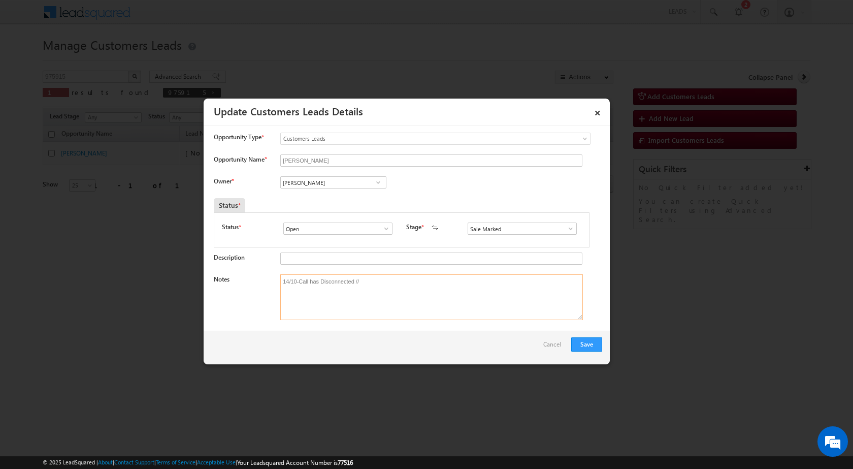
click at [332, 275] on textarea "14/10-Call has Disconnected //" at bounding box center [431, 297] width 303 height 46
paste textarea "ustomer Name is [PERSON_NAME] Customer age is [DEMOGRAPHIC_DATA] yrs loan type …"
type textarea "14/10-Customer Name is [PERSON_NAME] Customer age is [DEMOGRAPHIC_DATA] yrs loa…"
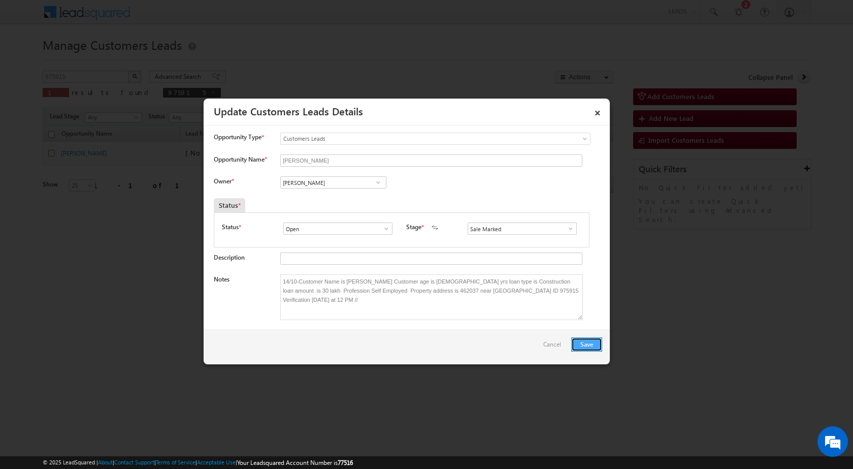
click at [579, 343] on button "Save" at bounding box center [586, 344] width 31 height 14
